Goal: Task Accomplishment & Management: Use online tool/utility

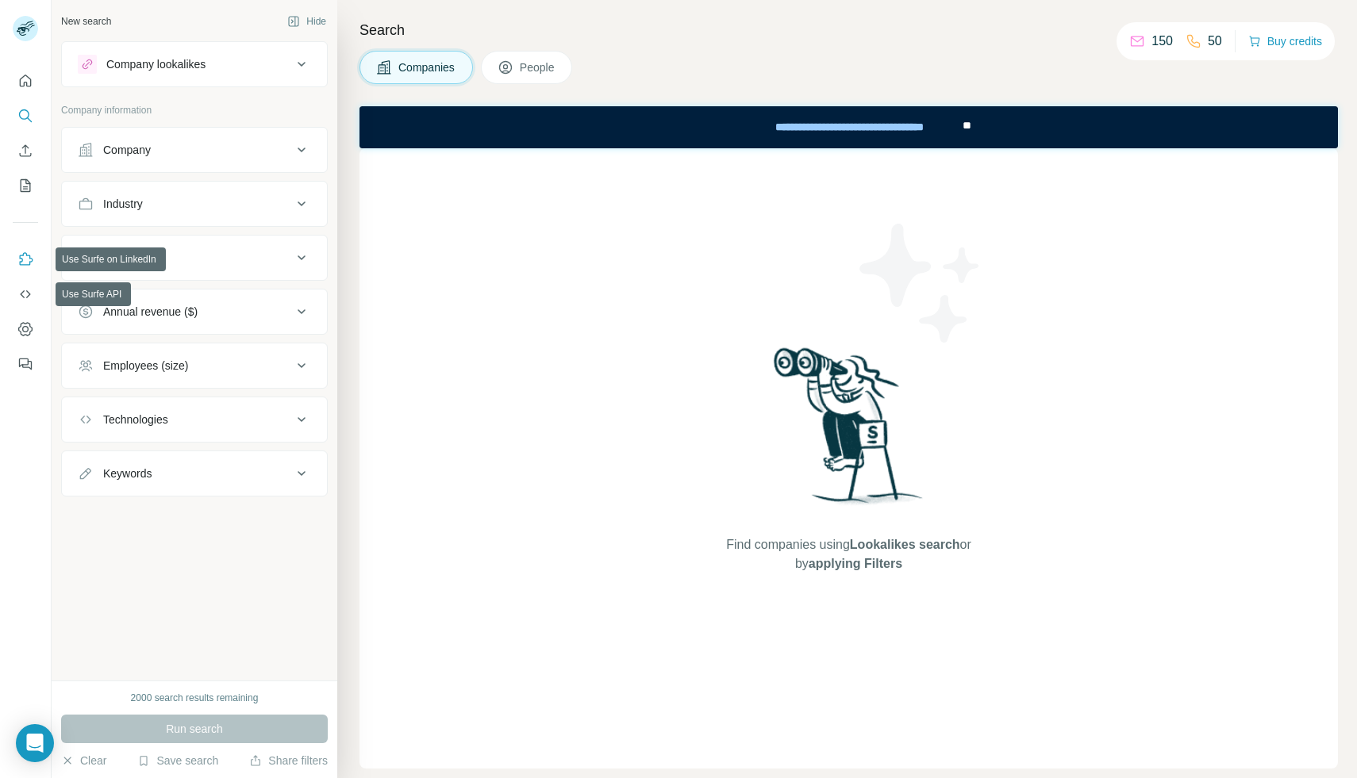
click at [28, 246] on button "Use Surfe on LinkedIn" at bounding box center [25, 259] width 25 height 29
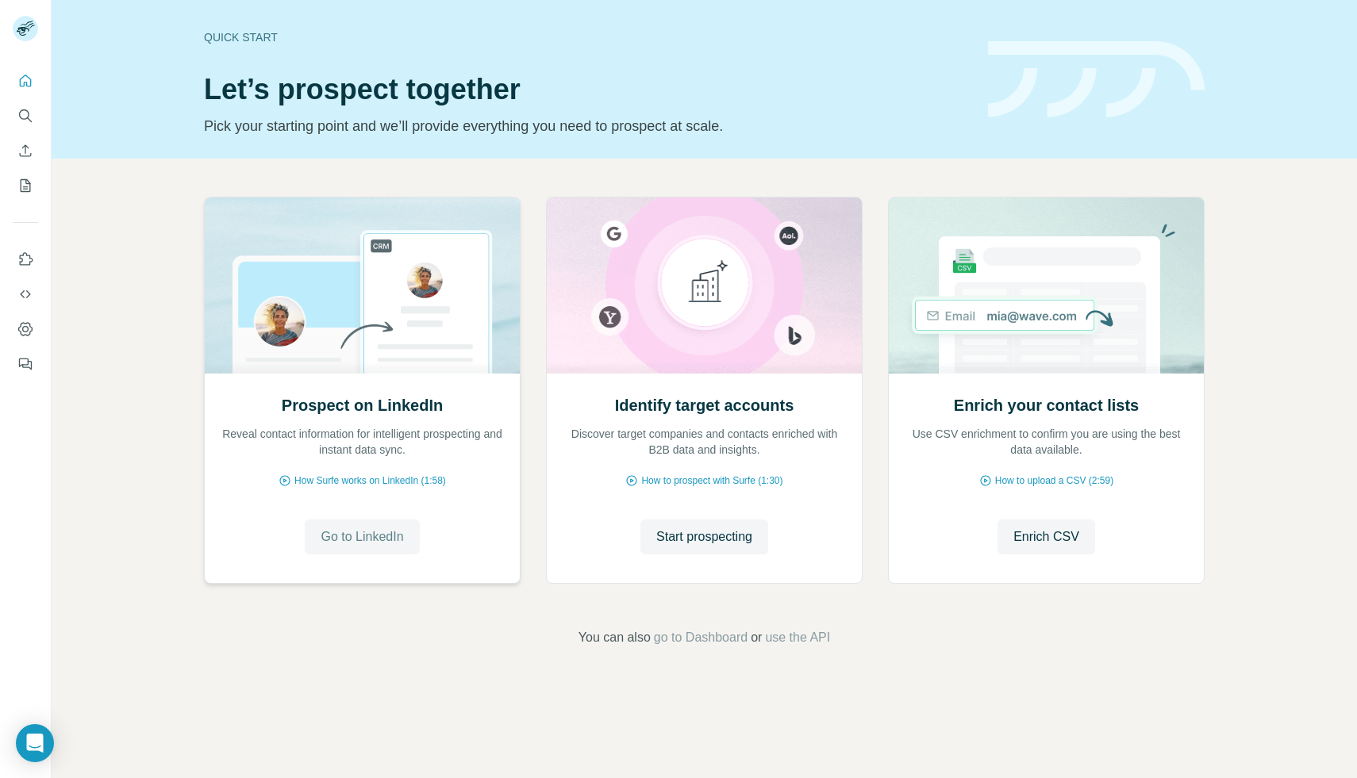
click at [359, 536] on span "Go to LinkedIn" at bounding box center [362, 537] width 83 height 19
